Goal: Use online tool/utility: Utilize a website feature to perform a specific function

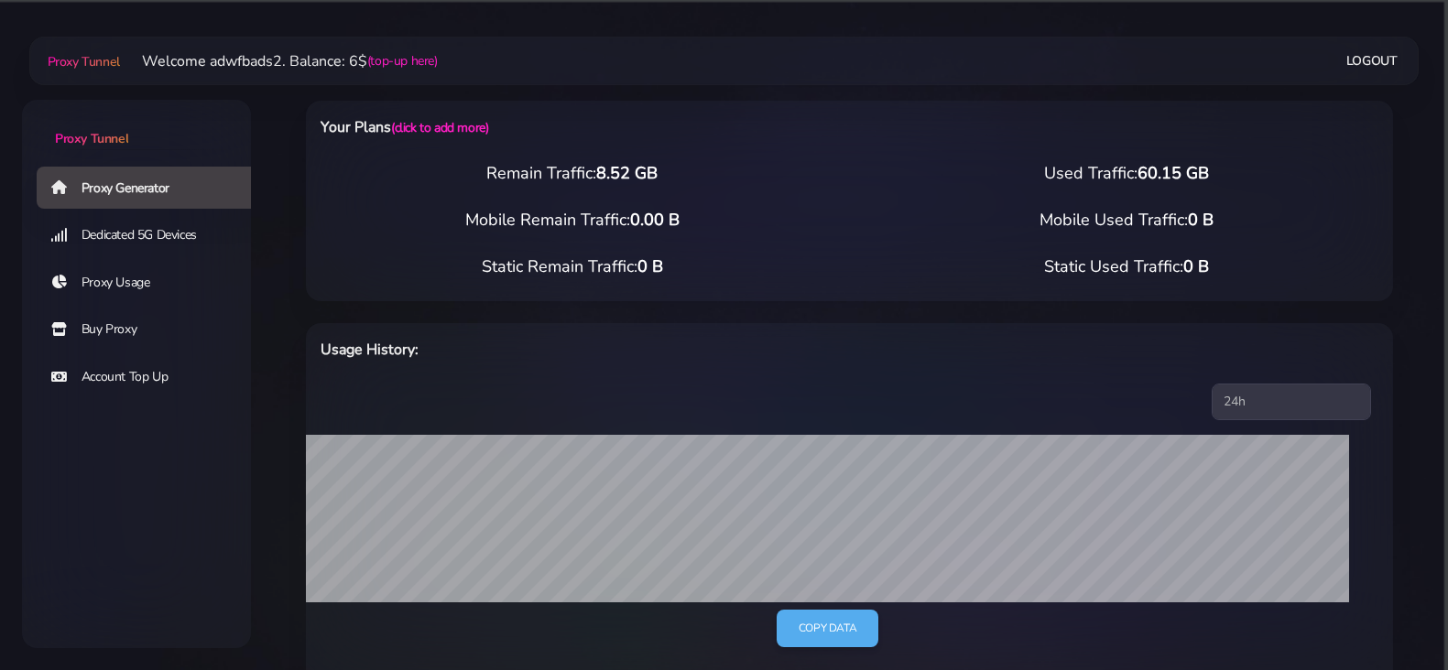
select select "UK"
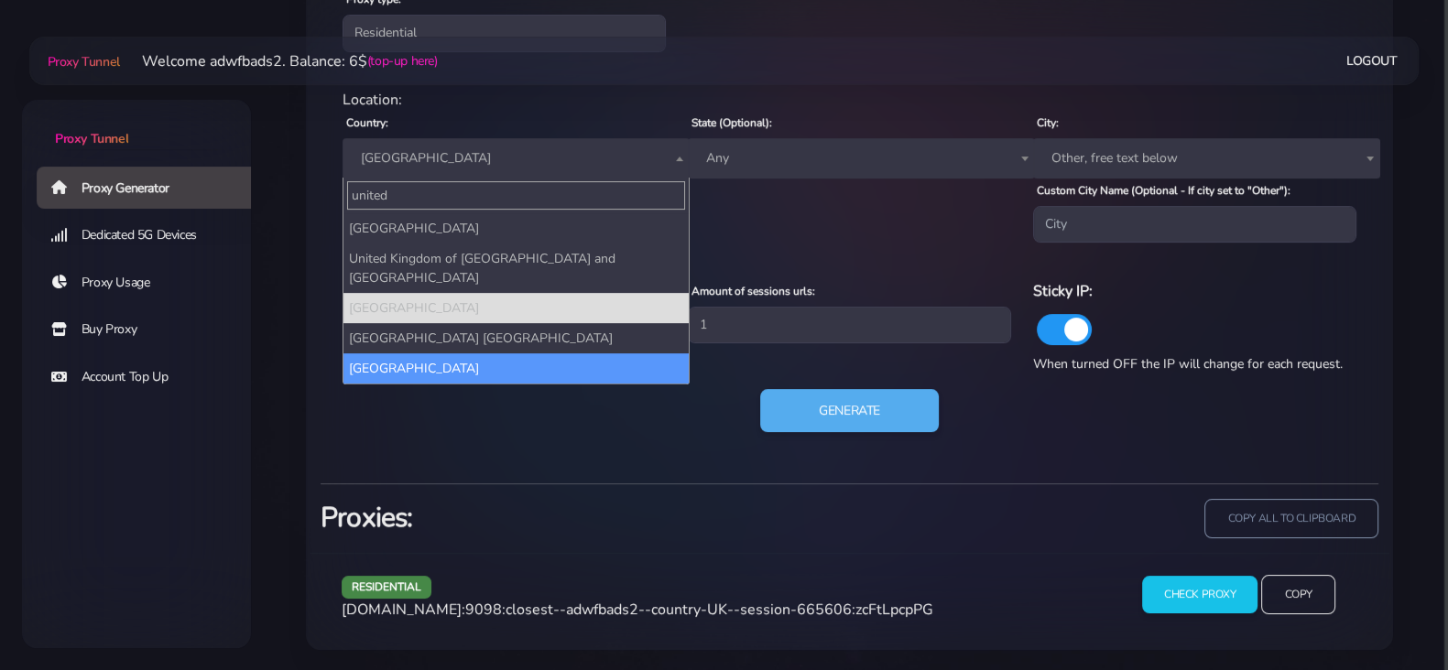
type input "united"
select select "US"
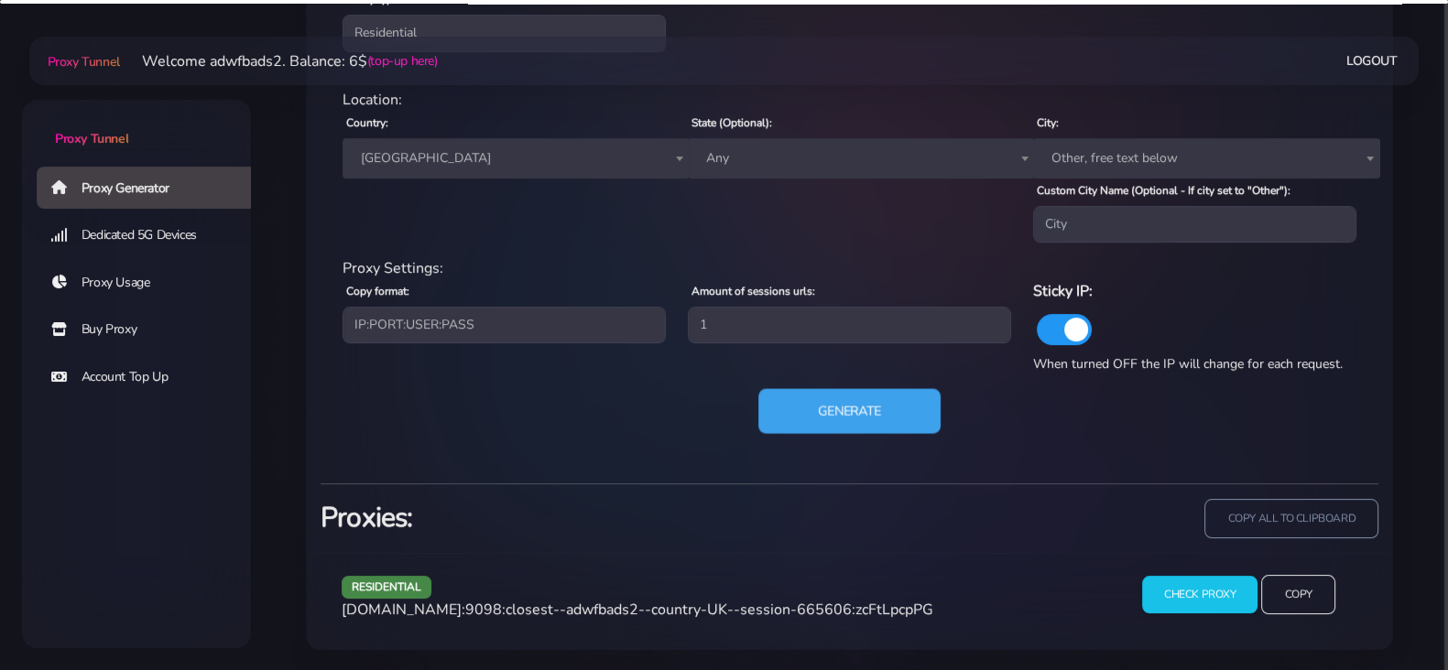
click at [823, 413] on button "Generate" at bounding box center [849, 410] width 182 height 45
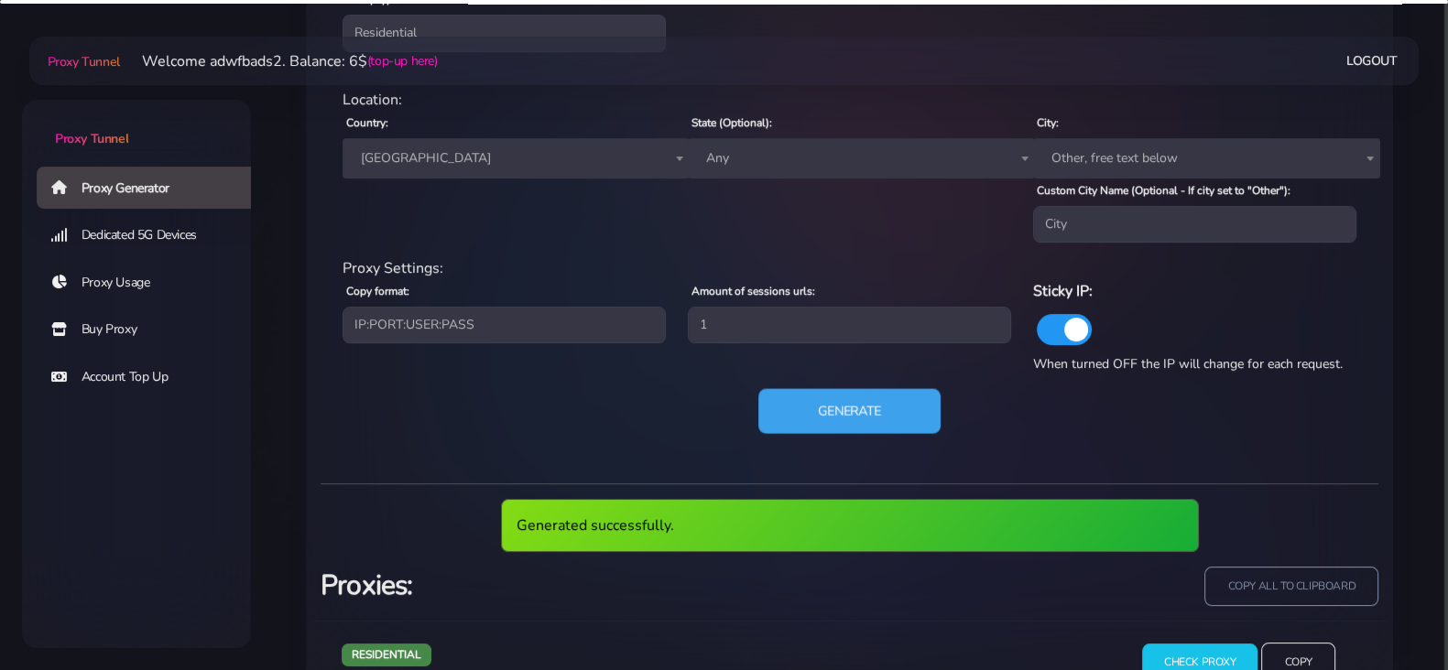
click at [823, 413] on button "Generate" at bounding box center [849, 410] width 182 height 45
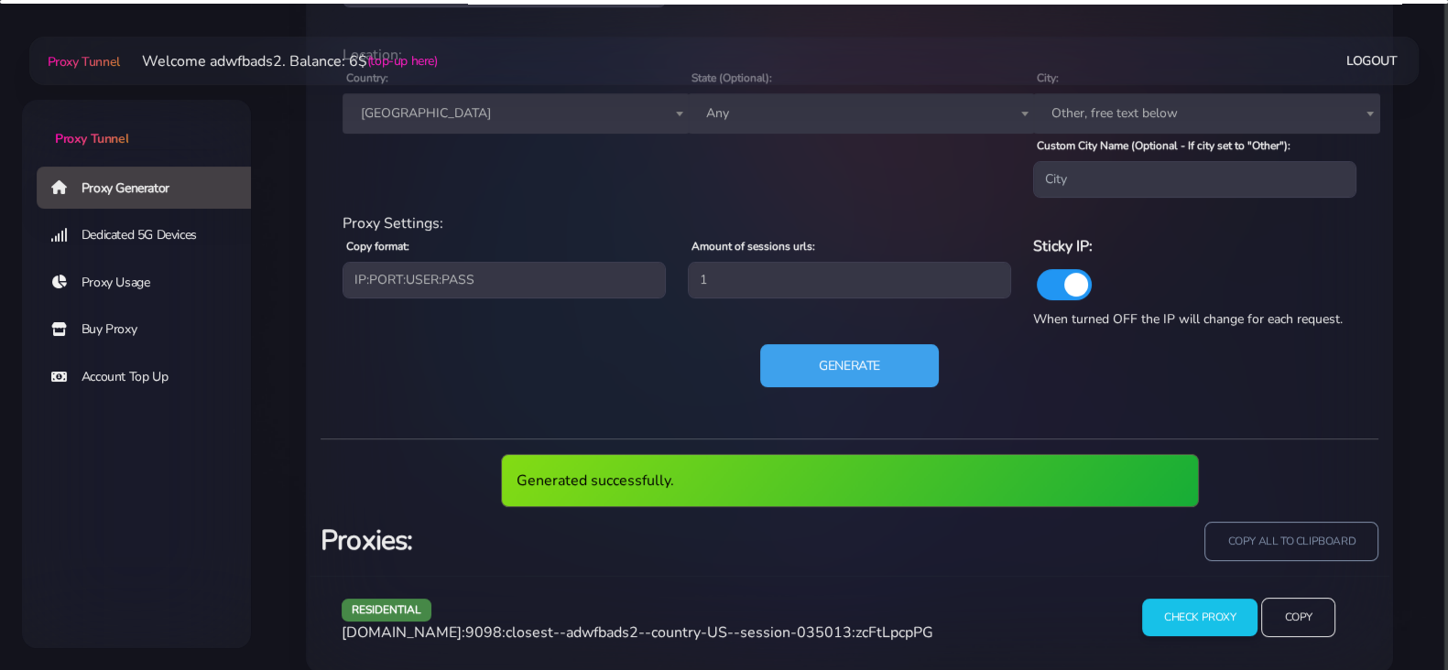
scroll to position [891, 0]
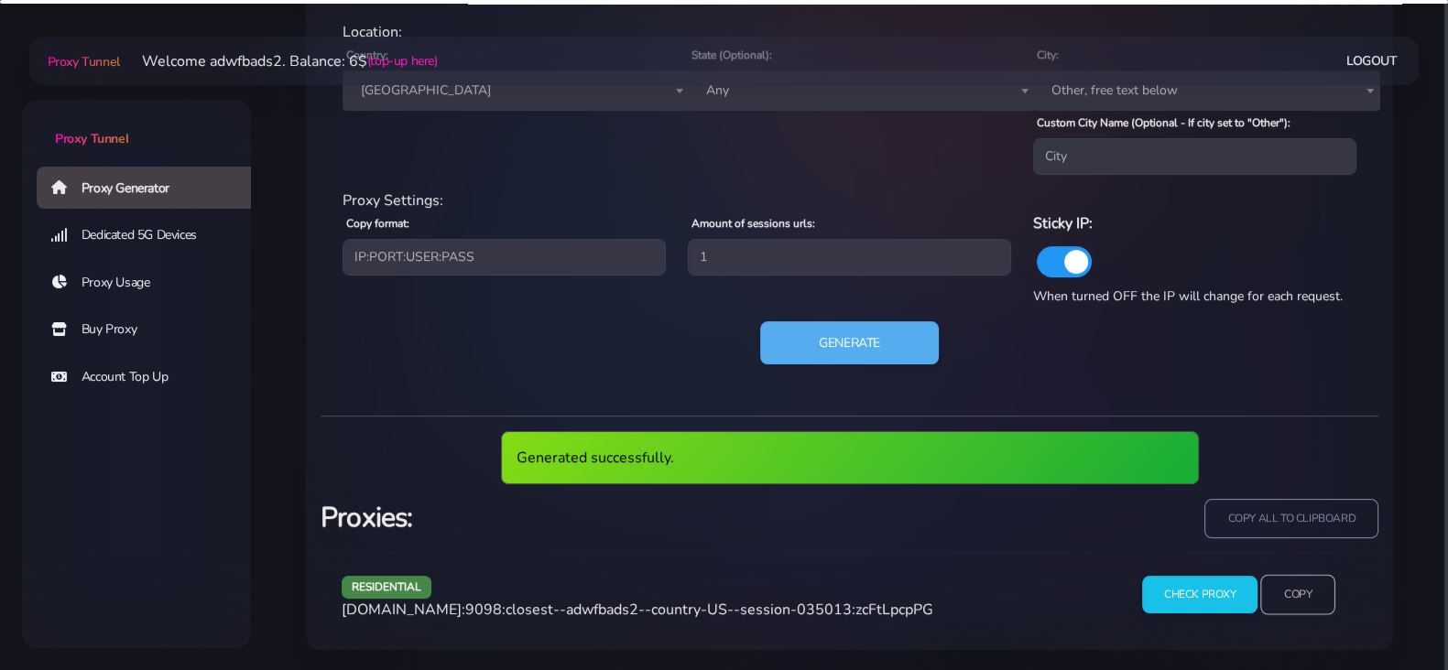
click at [1301, 595] on input "Copy" at bounding box center [1298, 595] width 75 height 40
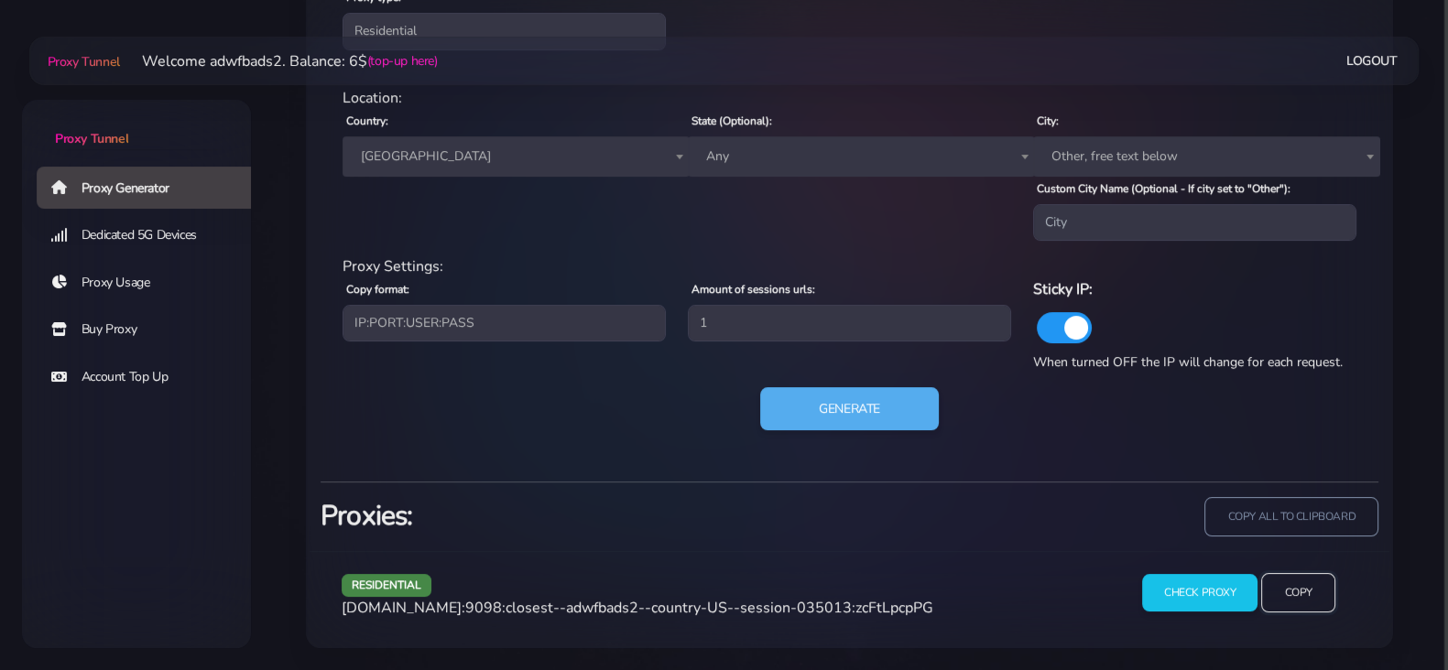
scroll to position [823, 0]
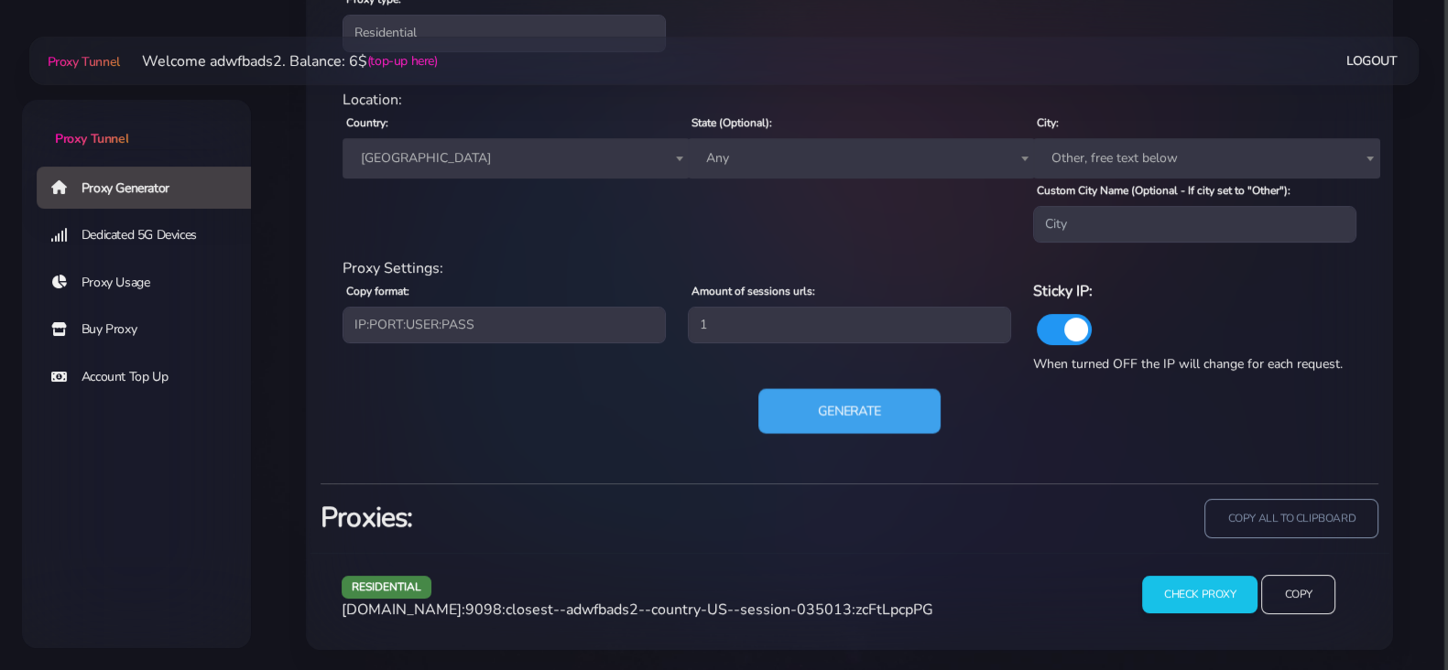
click at [815, 409] on button "Generate" at bounding box center [849, 410] width 182 height 45
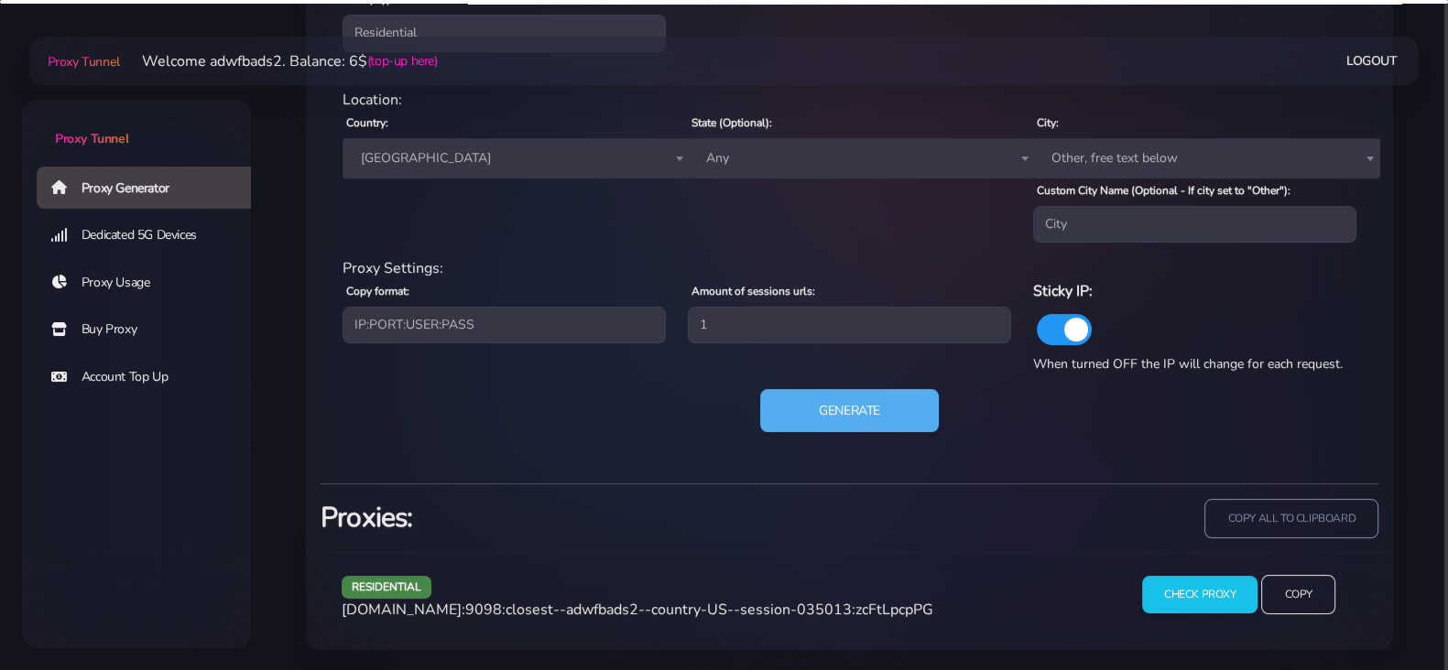
click at [992, 465] on div "residential Location: Country: Worldwide [GEOGRAPHIC_DATA] [GEOGRAPHIC_DATA] [G…" at bounding box center [850, 272] width 1058 height 396
click at [882, 405] on button "Generate" at bounding box center [849, 410] width 182 height 45
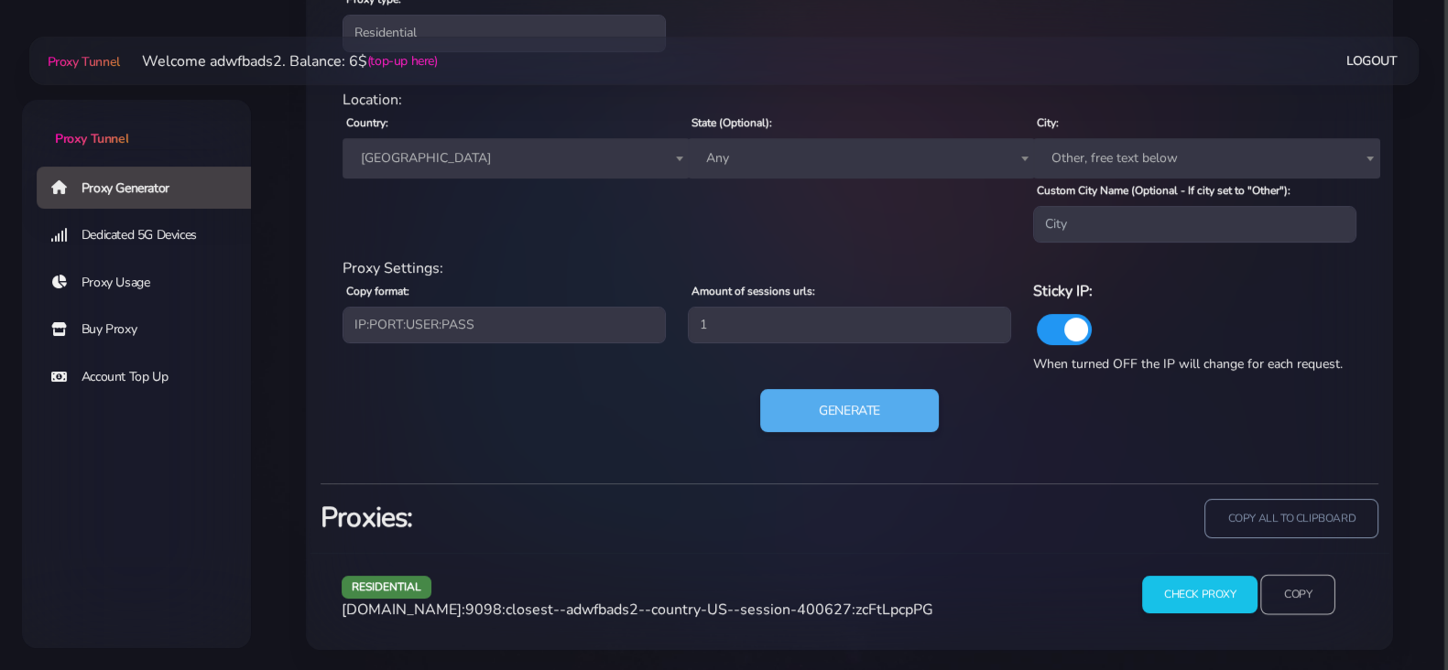
click at [1279, 594] on input "Copy" at bounding box center [1298, 595] width 75 height 40
click at [821, 400] on button "Generate" at bounding box center [849, 410] width 182 height 45
click at [831, 402] on button "Generate" at bounding box center [849, 410] width 182 height 45
click at [1305, 593] on input "Copy" at bounding box center [1298, 595] width 75 height 40
